Goal: Check status: Check status

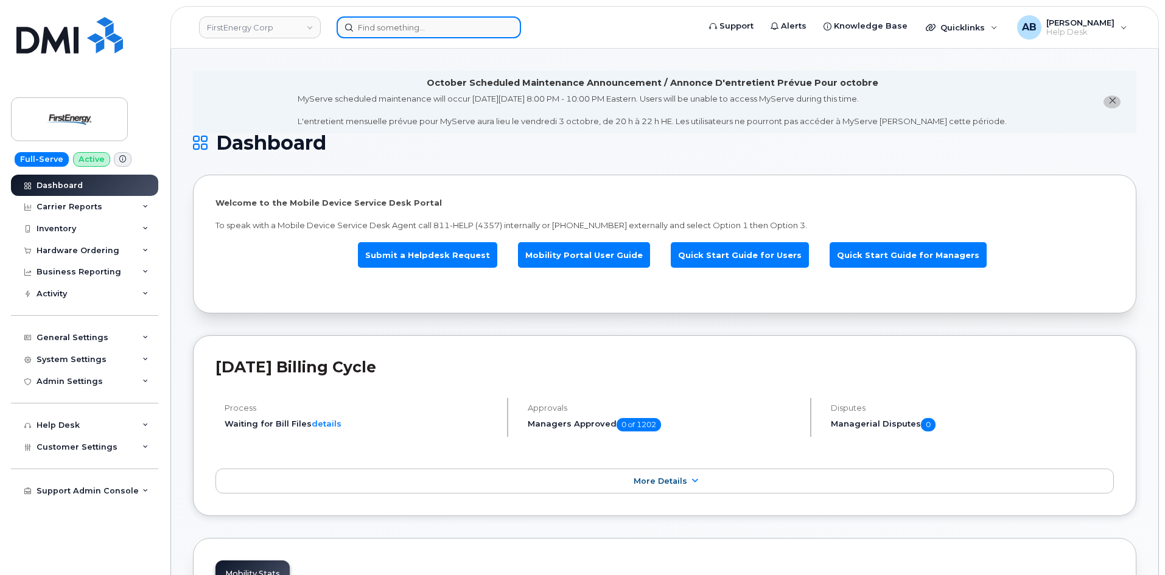
click at [387, 28] on input at bounding box center [428, 27] width 184 height 22
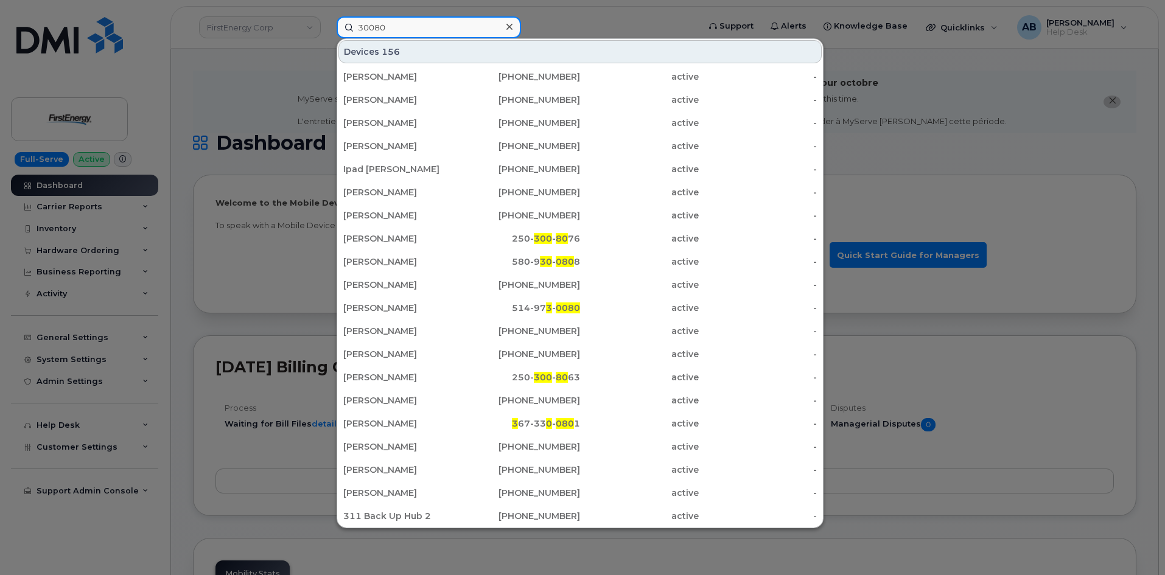
click at [375, 29] on input "30080" at bounding box center [428, 27] width 184 height 22
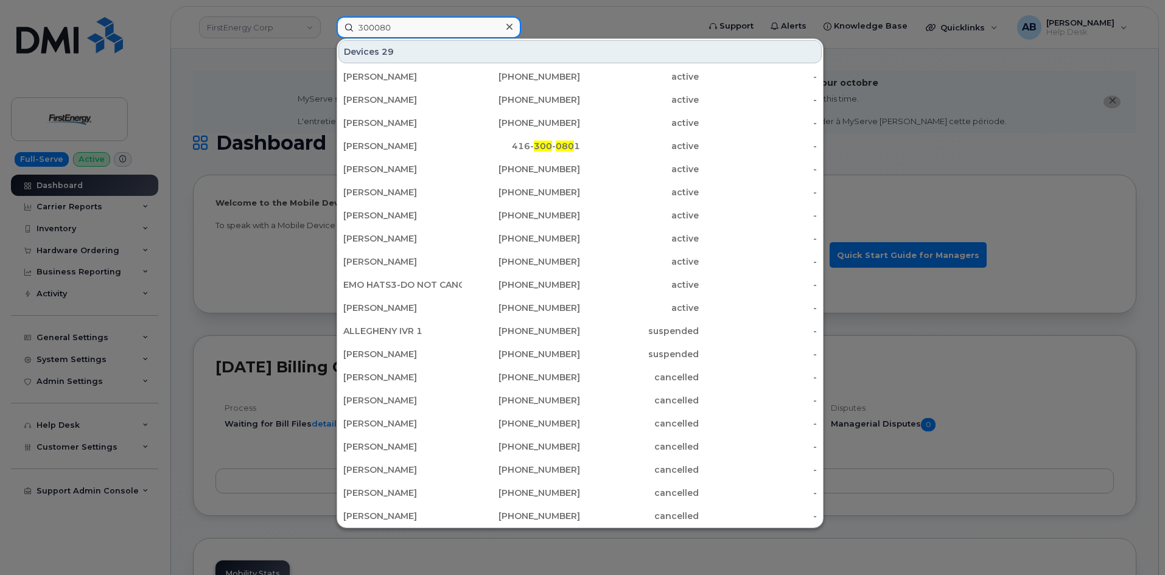
type input "300080"
drag, startPoint x: 562, startPoint y: 29, endPoint x: 506, endPoint y: 29, distance: 55.4
click at [561, 29] on div at bounding box center [582, 287] width 1165 height 575
drag, startPoint x: 422, startPoint y: 26, endPoint x: 292, endPoint y: 33, distance: 129.8
click at [327, 33] on div "300080 Devices 29 Nicolas Kroetsch 778-256-0550 active - Todd Robinson 289-356-…" at bounding box center [514, 27] width 374 height 22
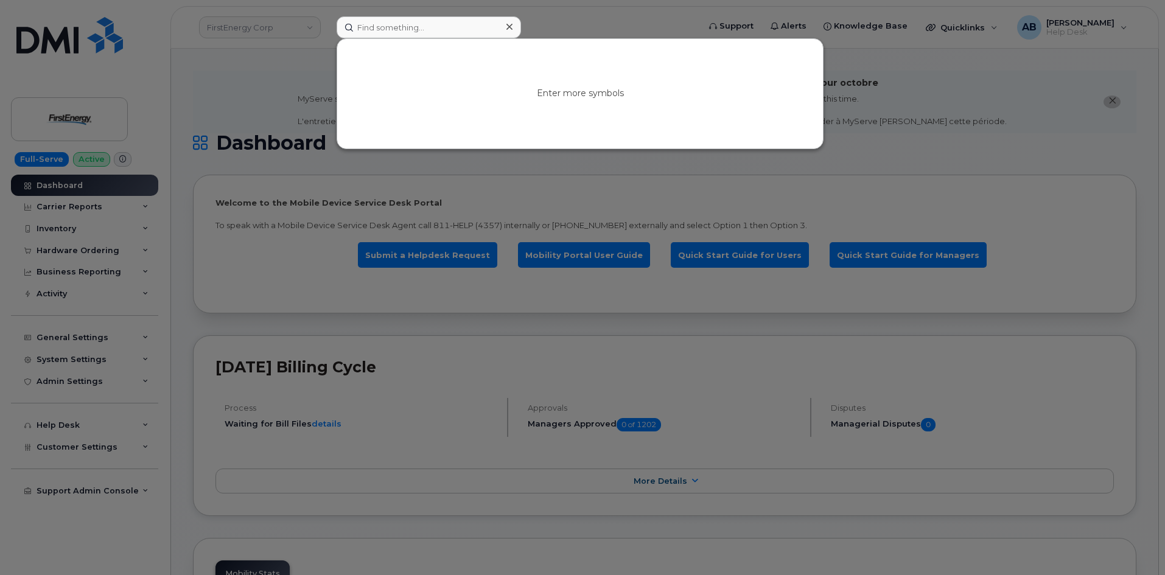
click at [570, 18] on div at bounding box center [582, 287] width 1165 height 575
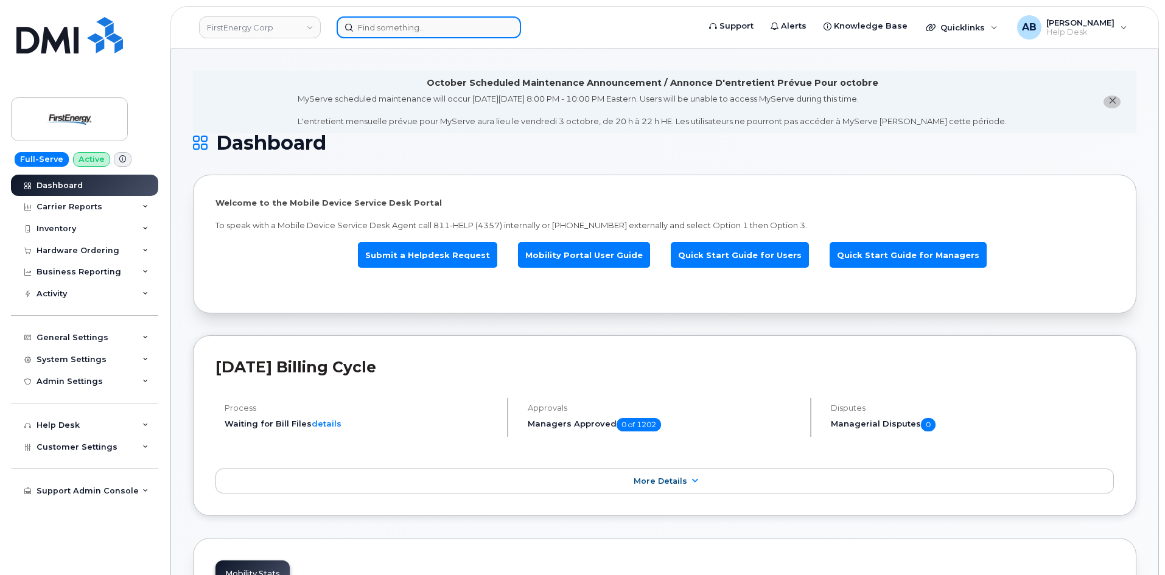
click at [387, 26] on input at bounding box center [428, 27] width 184 height 22
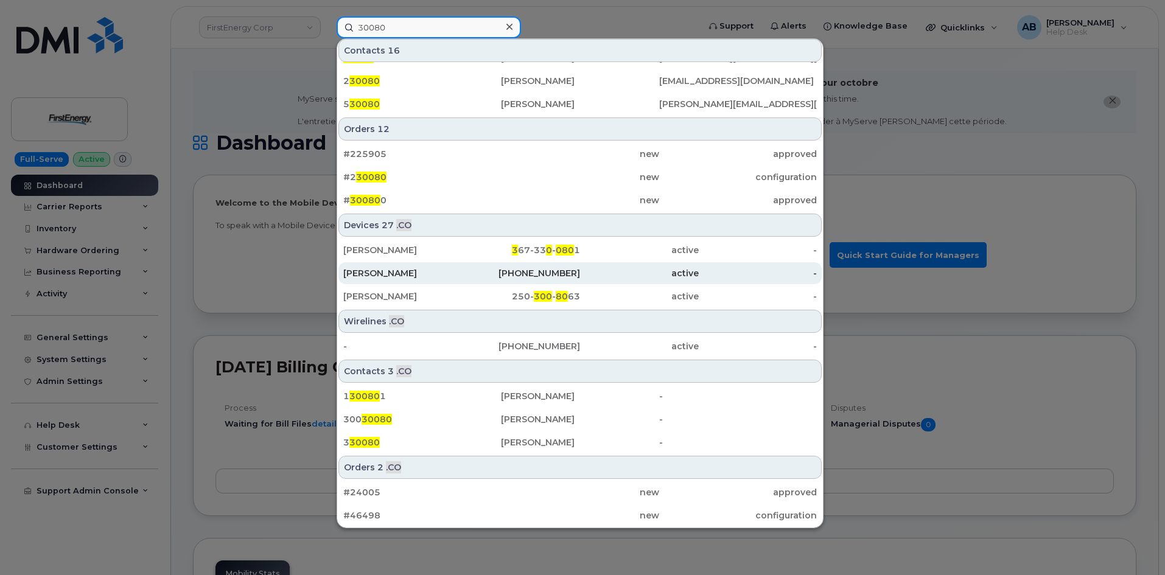
scroll to position [386, 0]
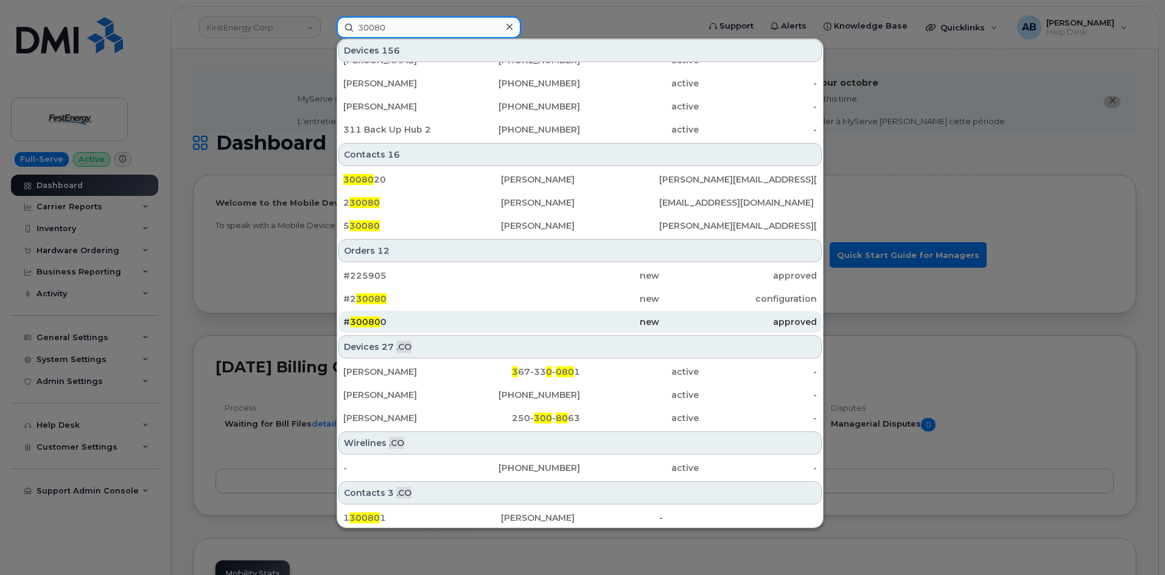
type input "30080"
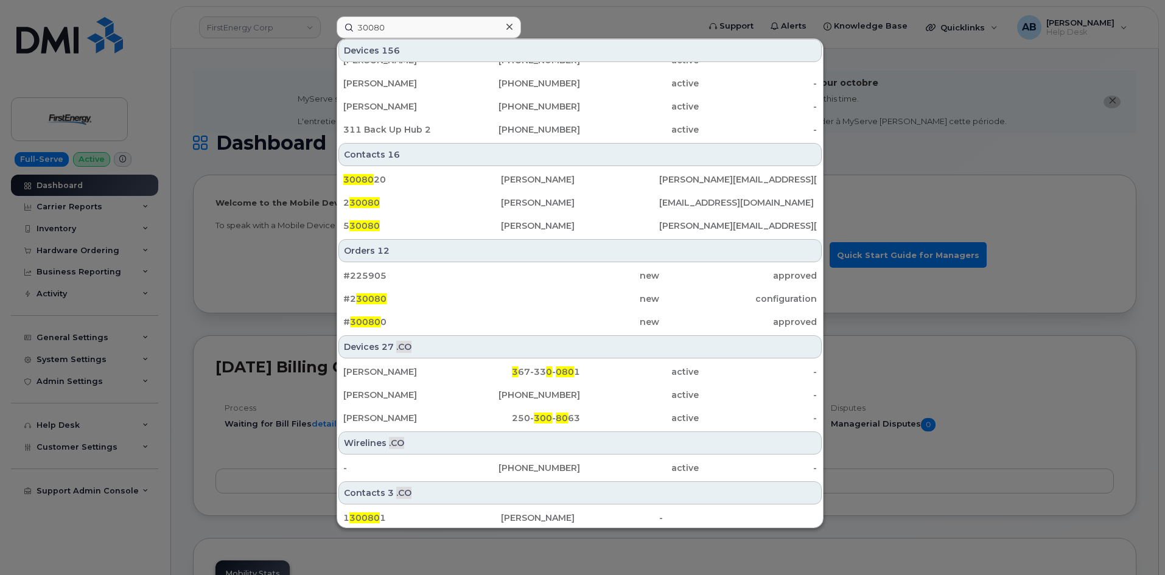
drag, startPoint x: 481, startPoint y: 323, endPoint x: 417, endPoint y: 43, distance: 287.7
click at [481, 323] on div "# 30080 0" at bounding box center [422, 322] width 158 height 12
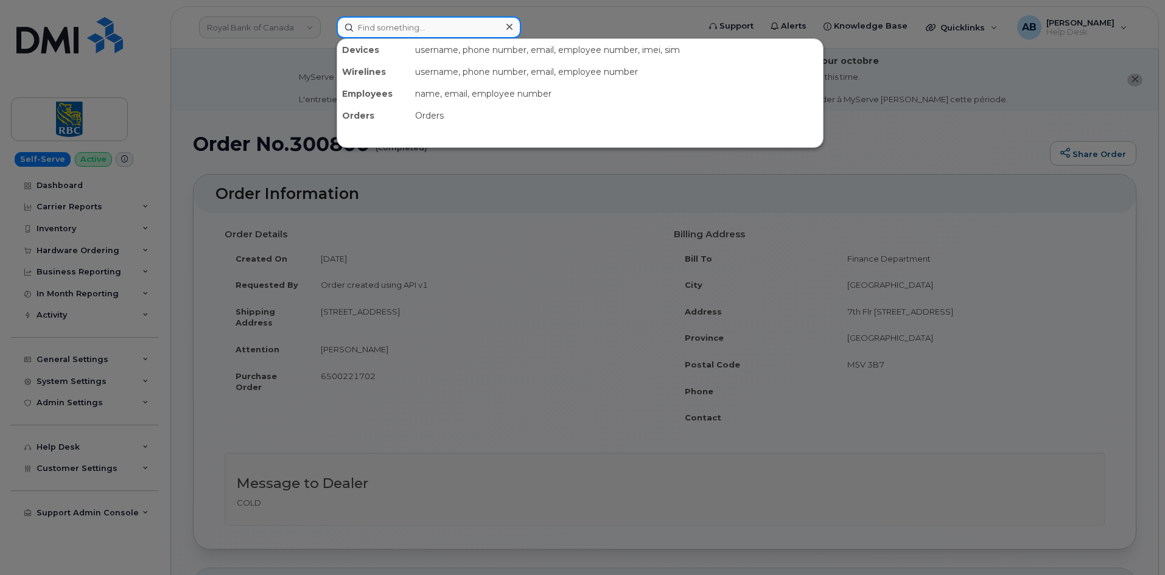
click at [358, 27] on input at bounding box center [428, 27] width 184 height 22
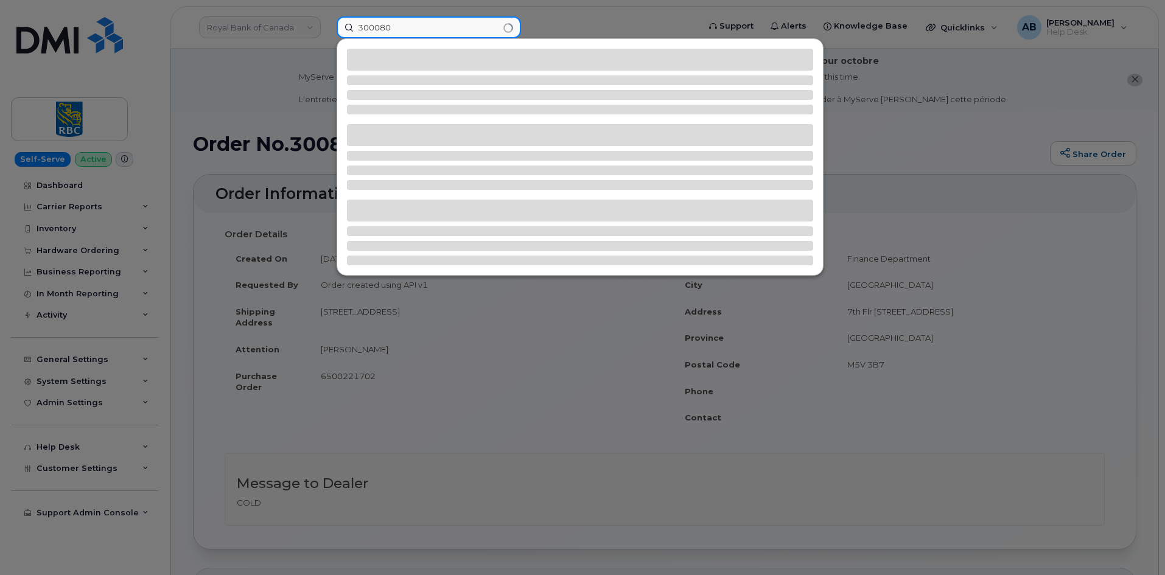
type input "300080"
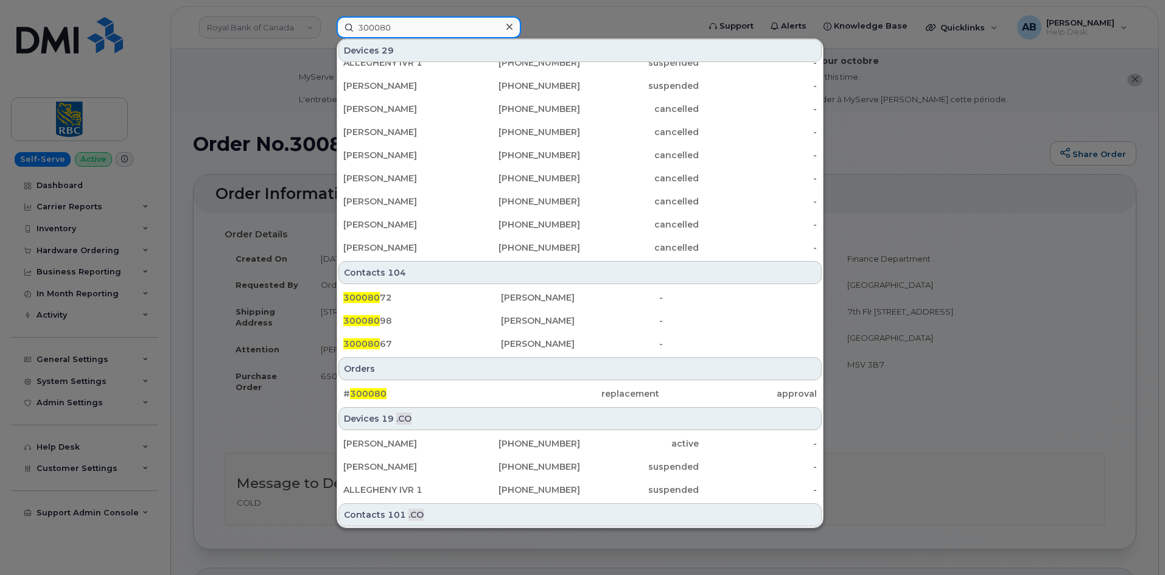
scroll to position [339, 0]
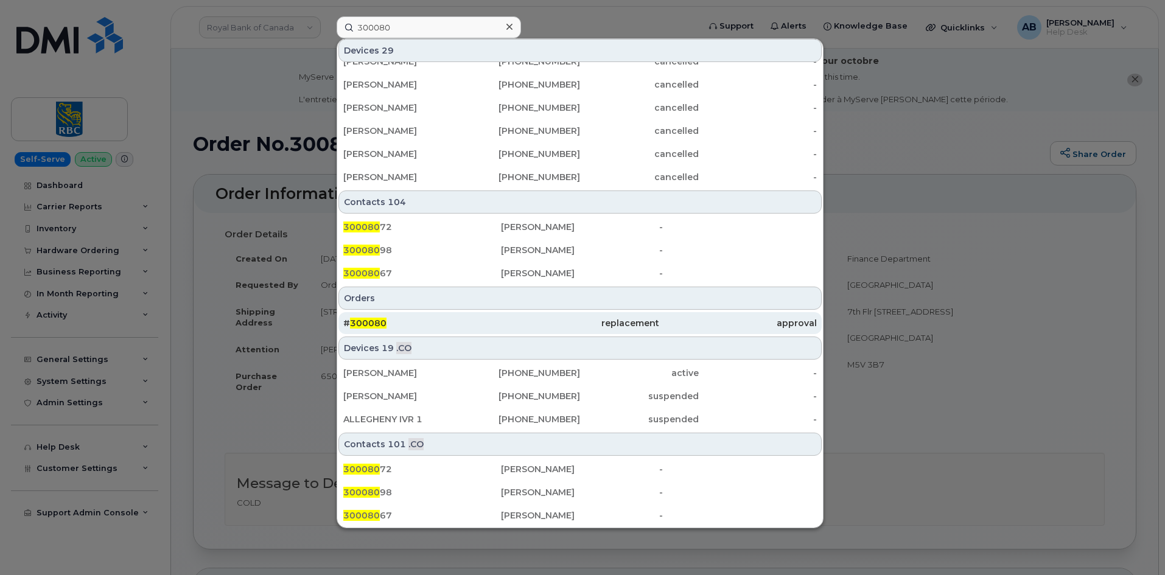
drag, startPoint x: 514, startPoint y: 325, endPoint x: 504, endPoint y: 316, distance: 12.5
click at [514, 325] on div "replacement" at bounding box center [580, 323] width 158 height 12
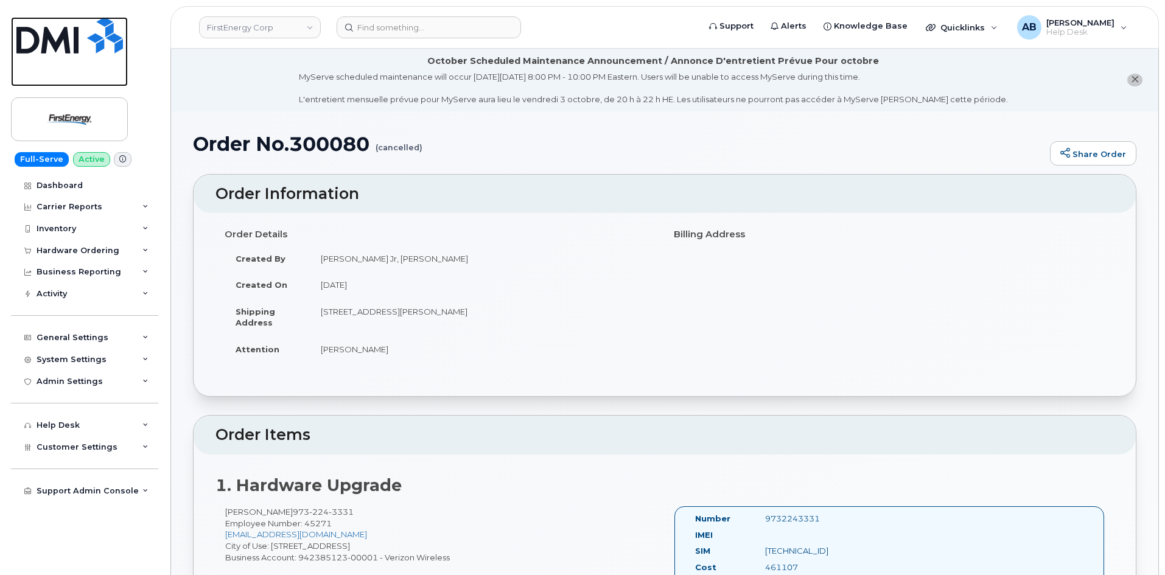
drag, startPoint x: 67, startPoint y: 34, endPoint x: 166, endPoint y: 6, distance: 103.1
click at [67, 34] on img at bounding box center [69, 35] width 106 height 37
